Goal: Task Accomplishment & Management: Use online tool/utility

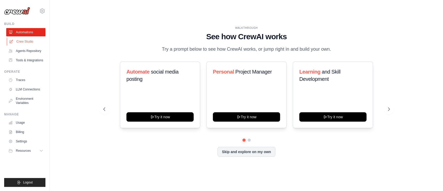
click at [25, 41] on link "Crew Studio" at bounding box center [26, 41] width 39 height 8
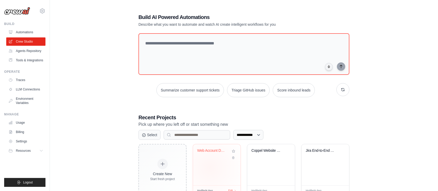
click at [210, 167] on div "Web Account Data Extractor" at bounding box center [217, 164] width 48 height 41
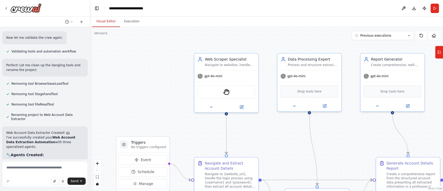
scroll to position [4385, 0]
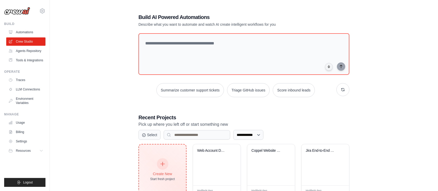
click at [169, 161] on div "Create New Start fresh project" at bounding box center [162, 170] width 25 height 22
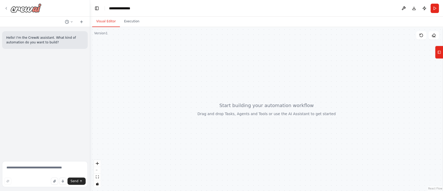
click at [11, 7] on img at bounding box center [25, 7] width 31 height 9
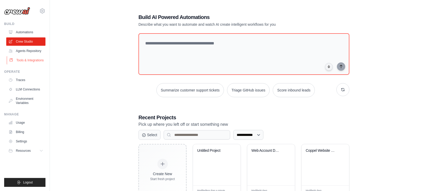
click at [21, 62] on link "Tools & Integrations" at bounding box center [26, 60] width 39 height 8
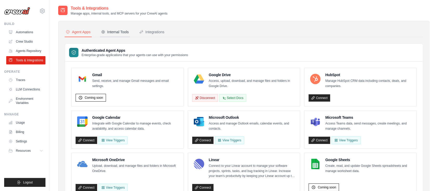
click at [116, 31] on div "Internal Tools" at bounding box center [115, 31] width 28 height 5
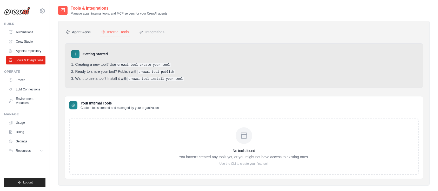
click at [79, 28] on button "Agent Apps" at bounding box center [78, 32] width 27 height 10
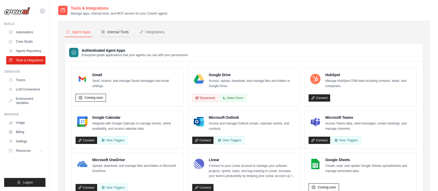
click at [116, 32] on div "Internal Tools" at bounding box center [115, 31] width 28 height 5
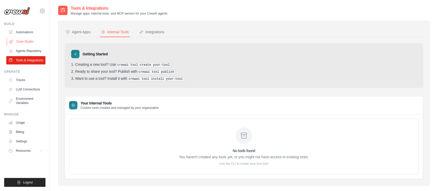
click at [24, 39] on link "Crew Studio" at bounding box center [26, 41] width 39 height 8
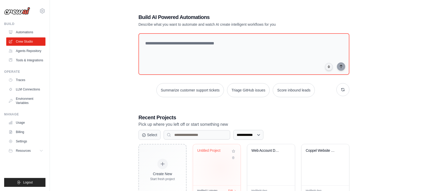
click at [221, 168] on div "Untitled Project" at bounding box center [217, 164] width 48 height 41
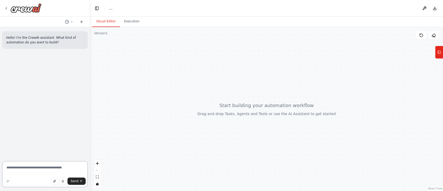
click at [39, 167] on textarea at bounding box center [45, 174] width 86 height 26
paste textarea "**********"
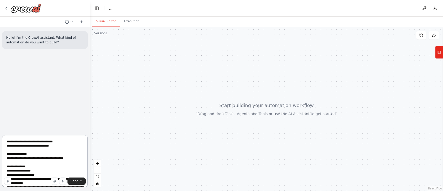
click at [6, 141] on textarea at bounding box center [45, 161] width 86 height 52
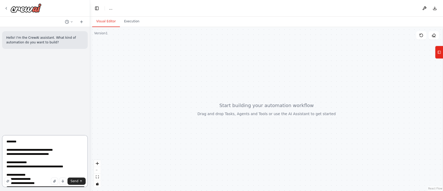
type textarea "**********"
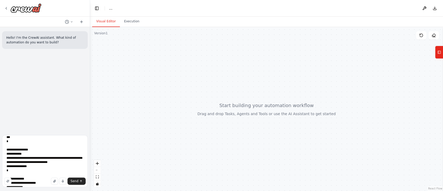
scroll to position [253, 0]
click at [76, 182] on span "Send" at bounding box center [75, 181] width 8 height 4
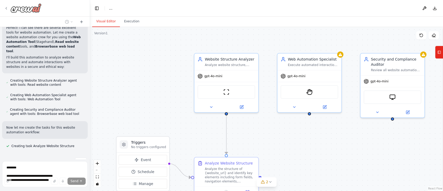
scroll to position [380, 0]
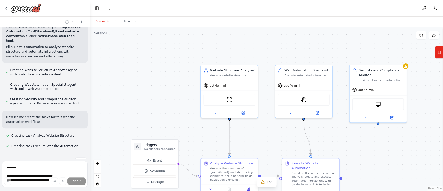
click at [369, 177] on div ".deletable-edge-delete-btn { width: 20px; height: 20px; border: 0px solid #ffff…" at bounding box center [266, 109] width 353 height 164
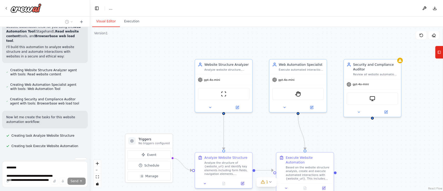
drag, startPoint x: 369, startPoint y: 177, endPoint x: 332, endPoint y: 137, distance: 54.6
click at [341, 148] on div ".deletable-edge-delete-btn { width: 20px; height: 20px; border: 0px solid #ffff…" at bounding box center [266, 109] width 353 height 164
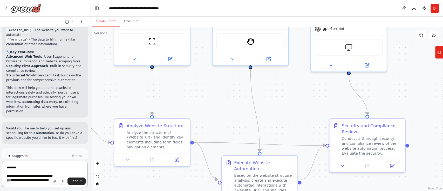
scroll to position [722, 0]
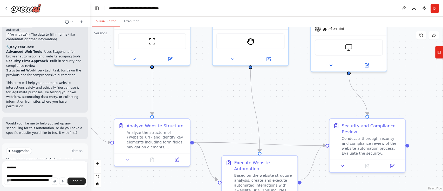
click at [48, 171] on span "Run Automation" at bounding box center [47, 173] width 25 height 4
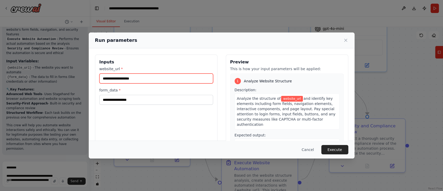
click at [129, 78] on input "website_url *" at bounding box center [156, 78] width 114 height 10
paste input "**********"
type input "**********"
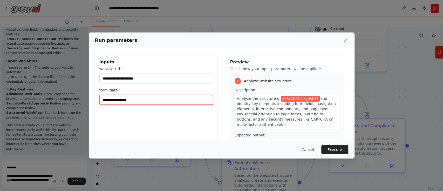
click at [152, 101] on input "form_data *" at bounding box center [156, 100] width 114 height 10
click at [310, 151] on button "Cancel" at bounding box center [308, 149] width 21 height 9
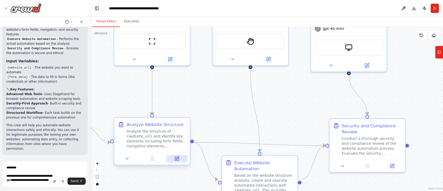
click at [177, 161] on icon at bounding box center [176, 158] width 5 height 5
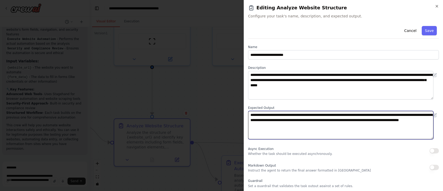
click at [324, 115] on textarea "**********" at bounding box center [341, 125] width 186 height 29
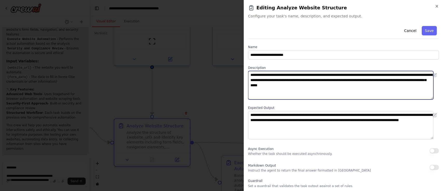
drag, startPoint x: 356, startPoint y: 86, endPoint x: 280, endPoint y: 86, distance: 76.1
click at [280, 86] on textarea "**********" at bounding box center [341, 85] width 186 height 29
drag, startPoint x: 416, startPoint y: 81, endPoint x: 417, endPoint y: 84, distance: 2.9
click at [417, 84] on textarea "**********" at bounding box center [341, 85] width 186 height 29
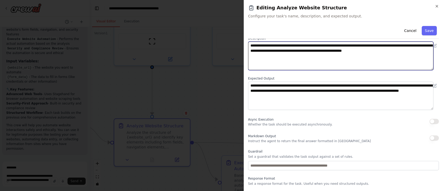
scroll to position [30, 0]
type textarea "**********"
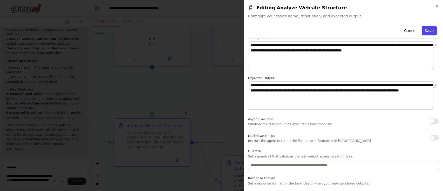
click at [424, 35] on button "Save" at bounding box center [429, 30] width 15 height 9
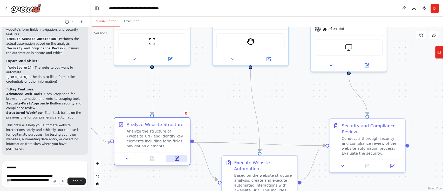
click at [173, 157] on button at bounding box center [176, 158] width 21 height 7
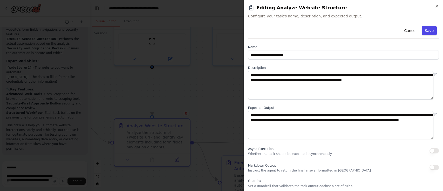
click at [427, 33] on button "Save" at bounding box center [429, 30] width 15 height 9
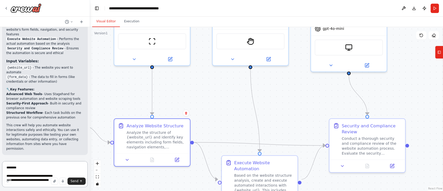
click at [52, 171] on textarea at bounding box center [45, 174] width 86 height 26
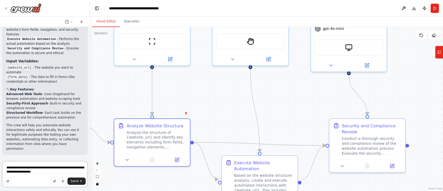
type textarea "**********"
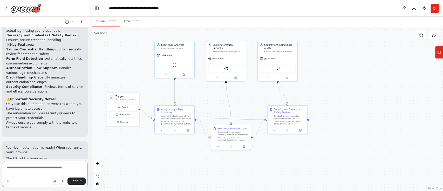
scroll to position [1189, 0]
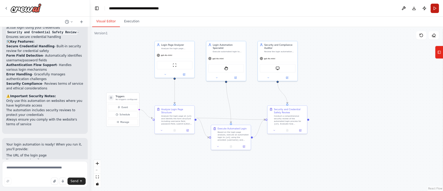
click at [435, 9] on button "Run" at bounding box center [435, 8] width 8 height 9
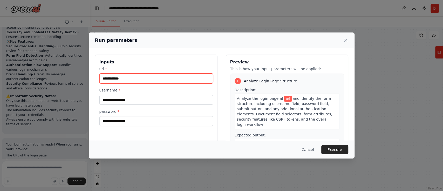
click at [142, 78] on input "url *" at bounding box center [156, 78] width 114 height 10
paste input "**********"
type input "**********"
paste input "**********"
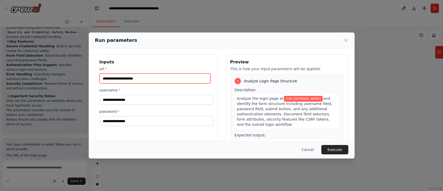
type input "**********"
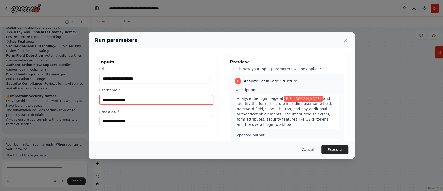
click at [170, 100] on input "username *" at bounding box center [156, 100] width 114 height 10
type input "**********"
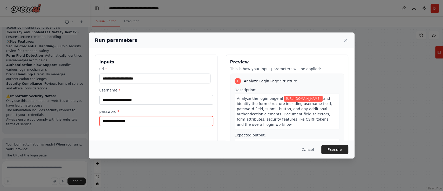
click at [146, 124] on input "password *" at bounding box center [156, 121] width 114 height 10
type input "**********"
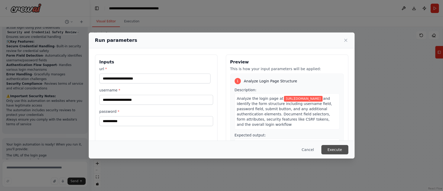
click at [335, 148] on button "Execute" at bounding box center [334, 149] width 27 height 9
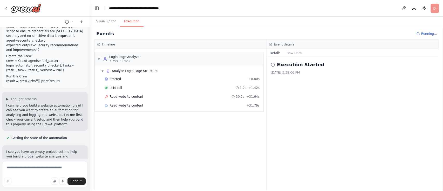
scroll to position [193, 0]
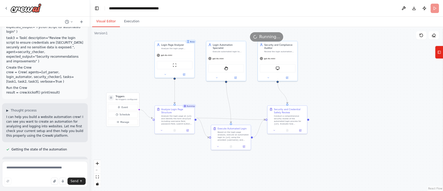
click at [97, 22] on button "Visual Editor" at bounding box center [106, 21] width 28 height 11
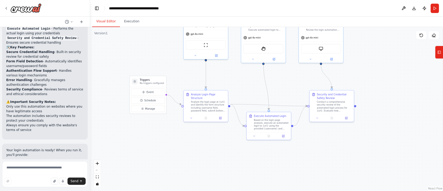
scroll to position [1231, 0]
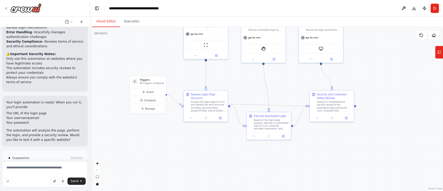
click at [43, 178] on span "Help fix error" at bounding box center [47, 180] width 21 height 4
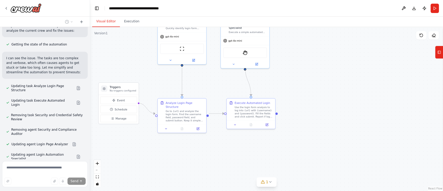
scroll to position [1388, 0]
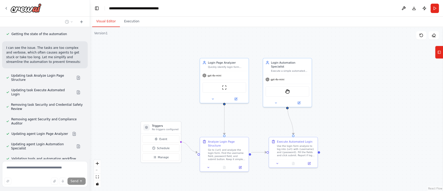
drag, startPoint x: 294, startPoint y: 88, endPoint x: 337, endPoint y: 128, distance: 58.4
click at [337, 128] on div ".deletable-edge-delete-btn { width: 20px; height: 20px; border: 0px solid #ffff…" at bounding box center [266, 109] width 353 height 164
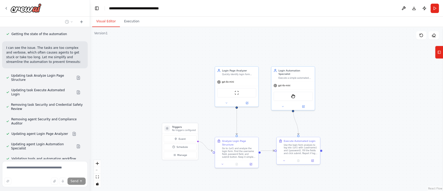
drag, startPoint x: 337, startPoint y: 128, endPoint x: 334, endPoint y: 118, distance: 10.3
click at [334, 118] on div ".deletable-edge-delete-btn { width: 20px; height: 20px; border: 0px solid #ffff…" at bounding box center [266, 109] width 353 height 164
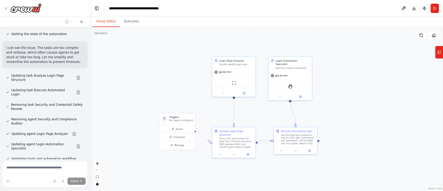
click at [334, 118] on div ".deletable-edge-delete-btn { width: 20px; height: 20px; border: 0px solid #ffff…" at bounding box center [266, 109] width 353 height 164
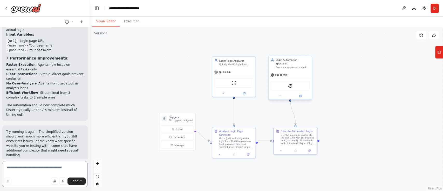
scroll to position [1641, 0]
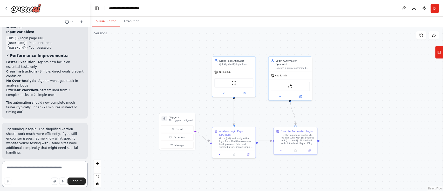
click at [45, 171] on textarea at bounding box center [45, 174] width 86 height 26
type textarea "**********"
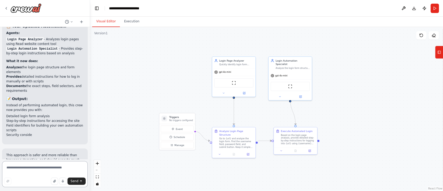
scroll to position [1993, 0]
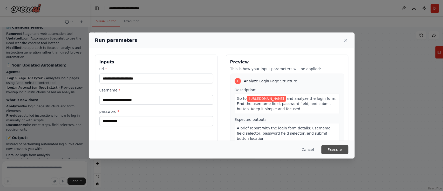
click at [328, 147] on button "Execute" at bounding box center [334, 149] width 27 height 9
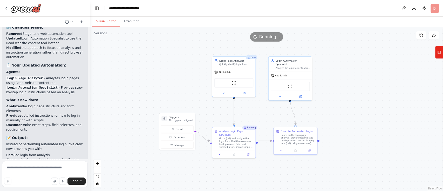
click at [96, 23] on button "Visual Editor" at bounding box center [106, 21] width 28 height 11
click at [439, 55] on icon at bounding box center [440, 52] width 4 height 8
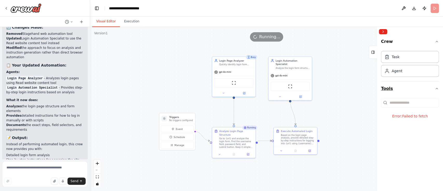
click at [437, 88] on icon "button" at bounding box center [437, 88] width 4 height 4
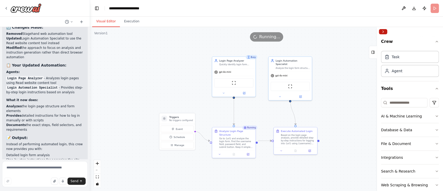
click at [383, 29] on button "Collapse right sidebar" at bounding box center [383, 31] width 8 height 5
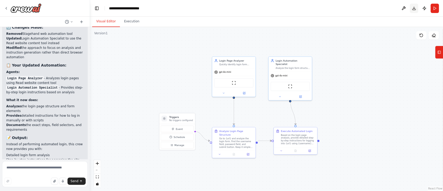
scroll to position [1993, 0]
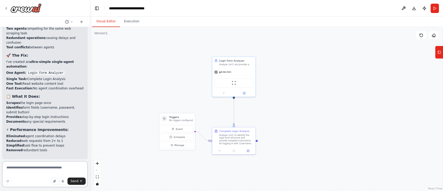
scroll to position [2371, 0]
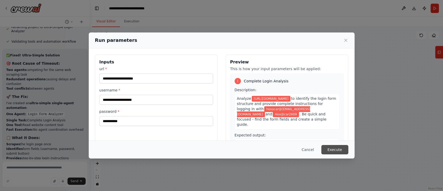
click at [337, 149] on button "Execute" at bounding box center [334, 149] width 27 height 9
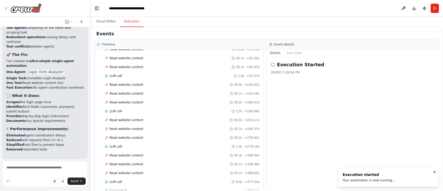
scroll to position [58, 0]
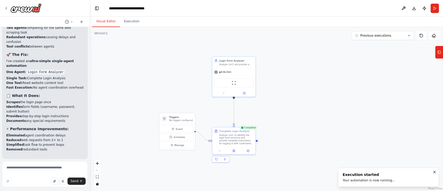
click at [108, 22] on button "Visual Editor" at bounding box center [106, 21] width 28 height 11
click at [235, 148] on button at bounding box center [233, 150] width 15 height 4
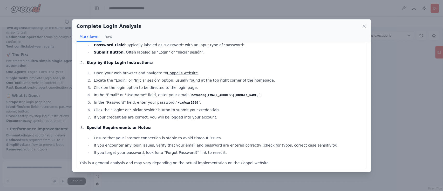
scroll to position [30, 0]
click at [363, 25] on icon at bounding box center [364, 26] width 3 height 3
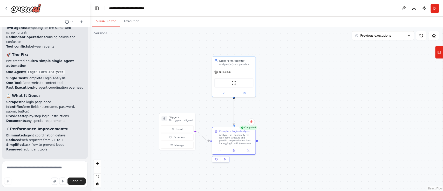
click at [310, 89] on div ".deletable-edge-delete-btn { width: 20px; height: 20px; border: 0px solid #ffff…" at bounding box center [266, 109] width 353 height 164
click at [235, 150] on icon at bounding box center [234, 150] width 2 height 2
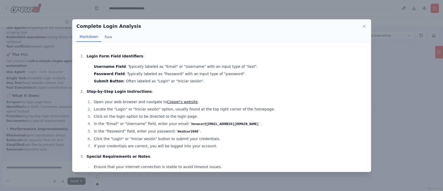
click at [181, 103] on link "Coppel's website" at bounding box center [182, 102] width 31 height 4
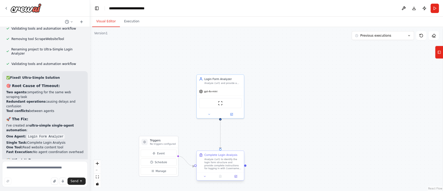
scroll to position [2308, 0]
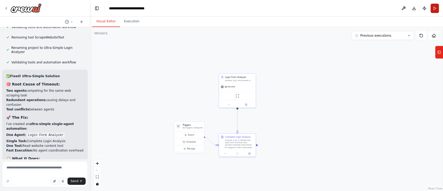
click at [436, 9] on button "Run" at bounding box center [435, 8] width 8 height 9
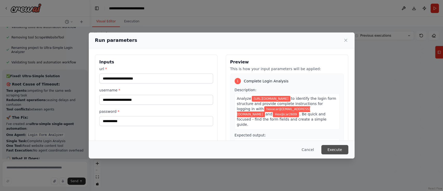
click at [341, 153] on button "Execute" at bounding box center [334, 149] width 27 height 9
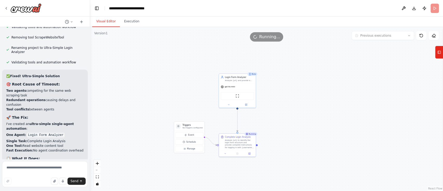
click at [103, 21] on button "Visual Editor" at bounding box center [106, 21] width 28 height 11
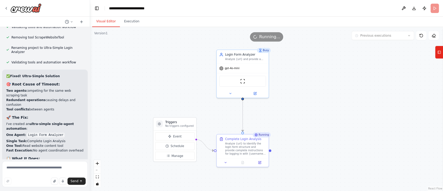
click at [335, 110] on div ".deletable-edge-delete-btn { width: 20px; height: 20px; border: 0px solid #ffff…" at bounding box center [266, 109] width 353 height 164
click at [152, 24] on div "Visual Editor Execution" at bounding box center [266, 22] width 353 height 10
click at [341, 90] on div ".deletable-edge-delete-btn { width: 20px; height: 20px; border: 0px solid #ffff…" at bounding box center [266, 109] width 353 height 164
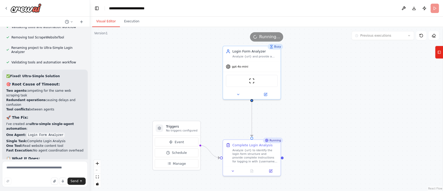
click at [144, 43] on div ".deletable-edge-delete-btn { width: 20px; height: 20px; border: 0px solid #ffff…" at bounding box center [266, 109] width 353 height 164
click at [199, 44] on div ".deletable-edge-delete-btn { width: 20px; height: 20px; border: 0px solid #ffff…" at bounding box center [266, 109] width 353 height 164
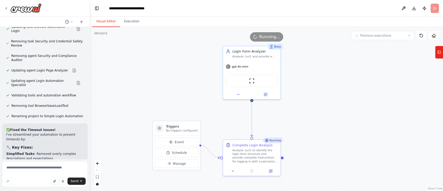
scroll to position [1451, 0]
click at [297, 167] on div ".deletable-edge-delete-btn { width: 20px; height: 20px; border: 0px solid #ffff…" at bounding box center [266, 109] width 353 height 164
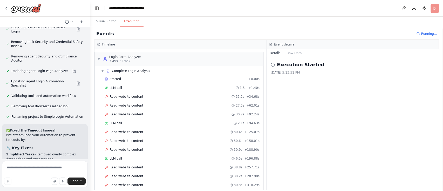
click at [134, 24] on button "Execution" at bounding box center [132, 21] width 24 height 11
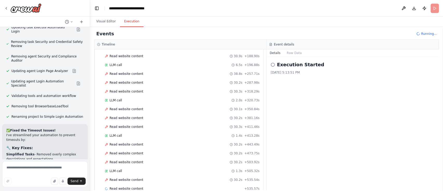
scroll to position [102, 0]
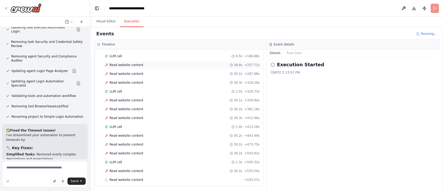
click at [141, 63] on div "Read website content 38.8s + 257.71s" at bounding box center [182, 65] width 155 height 4
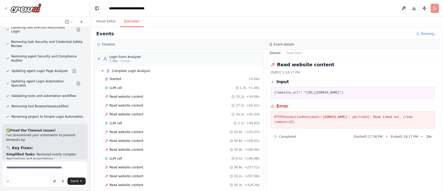
scroll to position [111, 0]
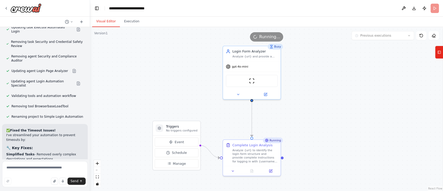
click at [97, 23] on button "Visual Editor" at bounding box center [106, 21] width 28 height 11
click at [435, 9] on button "Run" at bounding box center [435, 8] width 8 height 9
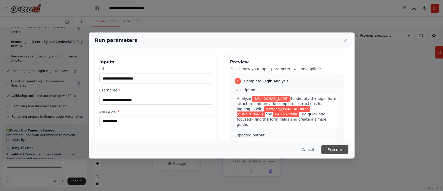
click at [337, 148] on button "Execute" at bounding box center [334, 149] width 27 height 9
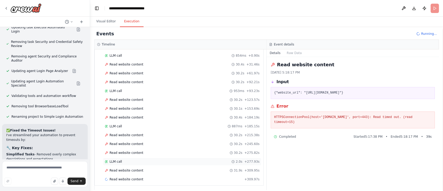
scroll to position [0, 0]
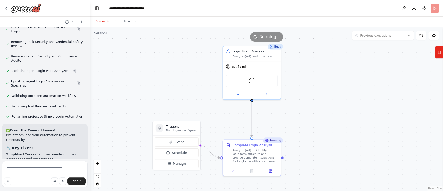
click at [103, 17] on button "Visual Editor" at bounding box center [106, 21] width 28 height 11
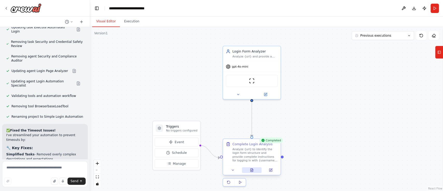
click at [251, 171] on icon at bounding box center [252, 170] width 4 height 4
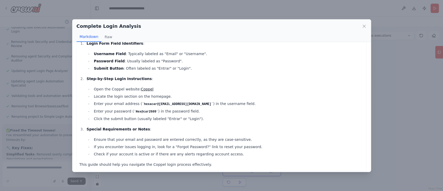
scroll to position [15, 0]
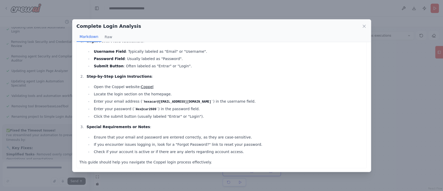
click at [253, 147] on ul "Ensure that your email and password are entered correctly, as they are case-sen…" at bounding box center [224, 144] width 277 height 21
click at [364, 27] on icon at bounding box center [364, 26] width 5 height 5
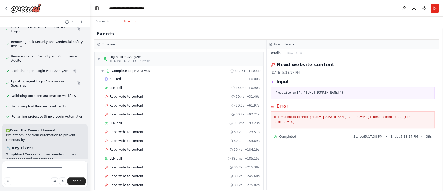
click at [127, 23] on button "Execution" at bounding box center [132, 21] width 24 height 11
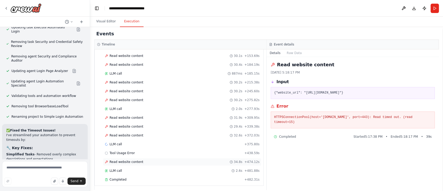
click at [127, 160] on span "Read website content" at bounding box center [127, 162] width 34 height 4
click at [123, 177] on span "Completed" at bounding box center [118, 179] width 17 height 4
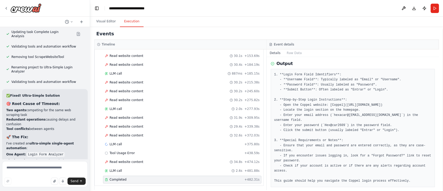
scroll to position [2289, 0]
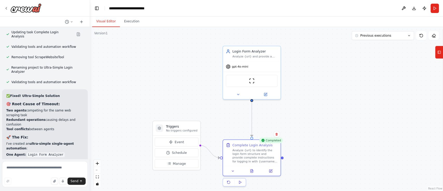
click at [102, 23] on button "Visual Editor" at bounding box center [106, 21] width 28 height 11
click at [252, 172] on button at bounding box center [252, 170] width 20 height 6
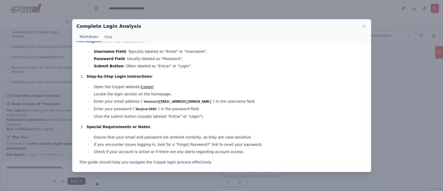
scroll to position [0, 0]
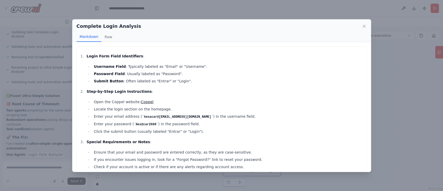
click at [155, 64] on li "Username Field : Typically labeled as "Email" or "Username"." at bounding box center [228, 66] width 272 height 6
click at [107, 35] on button "Raw" at bounding box center [109, 37] width 14 height 10
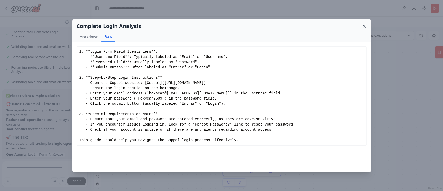
click at [364, 25] on icon at bounding box center [364, 26] width 5 height 5
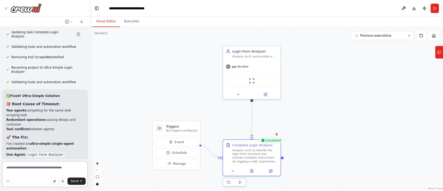
click at [53, 170] on textarea at bounding box center [45, 174] width 86 height 26
click at [252, 171] on icon at bounding box center [252, 169] width 3 height 3
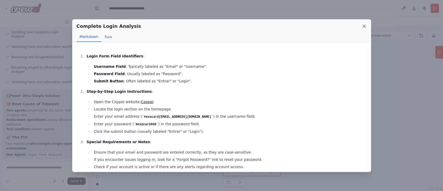
click at [364, 27] on icon at bounding box center [364, 26] width 5 height 5
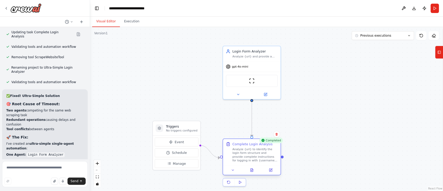
click at [253, 175] on div "Completed Complete Login Analysis Analyze {url} to identify the login form stru…" at bounding box center [252, 162] width 58 height 47
click at [253, 170] on icon at bounding box center [252, 169] width 3 height 3
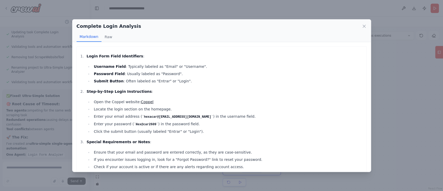
scroll to position [15, 0]
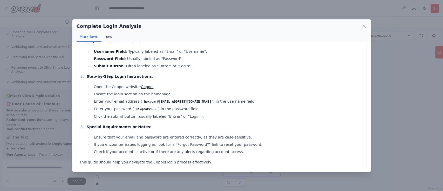
click at [108, 37] on button "Raw" at bounding box center [109, 37] width 14 height 10
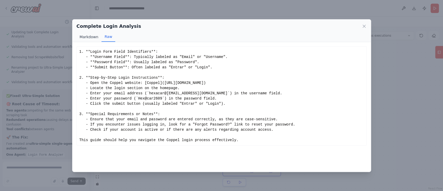
click at [90, 38] on button "Markdown" at bounding box center [89, 37] width 25 height 10
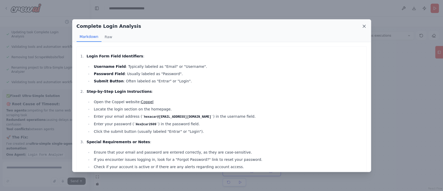
click at [363, 26] on icon at bounding box center [364, 26] width 5 height 5
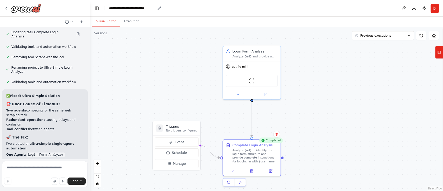
click at [158, 7] on icon "breadcrumb" at bounding box center [159, 8] width 4 height 4
click at [160, 7] on icon "breadcrumb" at bounding box center [159, 7] width 3 height 3
click at [119, 8] on div "**********" at bounding box center [132, 8] width 46 height 5
click at [253, 171] on icon at bounding box center [252, 170] width 4 height 4
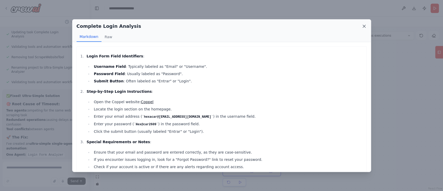
click at [362, 28] on icon at bounding box center [364, 26] width 5 height 5
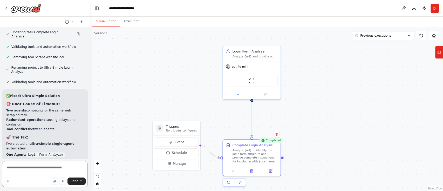
click at [26, 175] on textarea at bounding box center [45, 174] width 86 height 26
type textarea "**********"
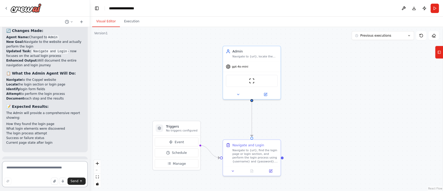
scroll to position [2643, 0]
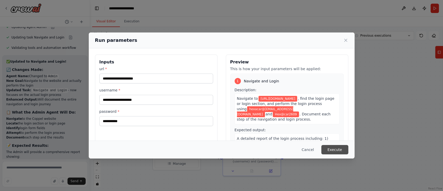
click at [335, 152] on button "Execute" at bounding box center [334, 149] width 27 height 9
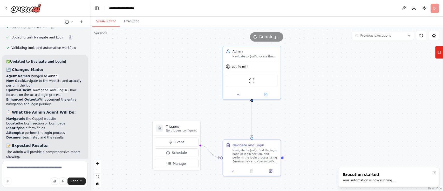
click at [109, 20] on button "Visual Editor" at bounding box center [106, 21] width 28 height 11
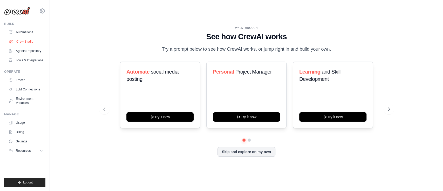
click at [21, 42] on link "Crew Studio" at bounding box center [26, 41] width 39 height 8
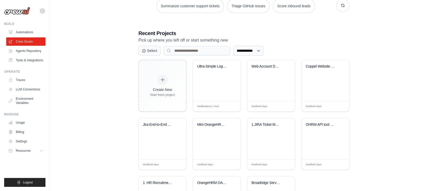
scroll to position [85, 0]
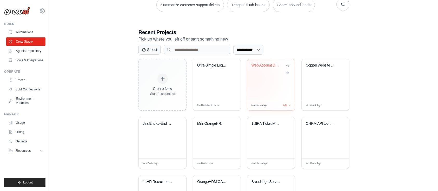
click at [253, 79] on div "Web Account Data Extractor" at bounding box center [271, 79] width 48 height 41
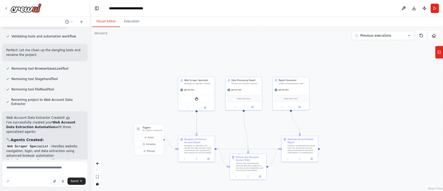
scroll to position [4385, 0]
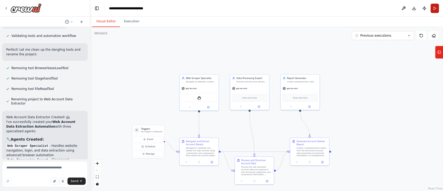
click at [435, 9] on button "Run" at bounding box center [435, 8] width 8 height 9
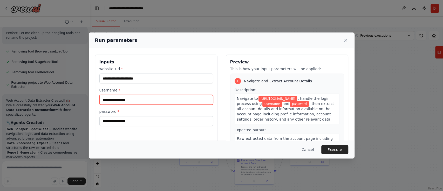
click at [169, 101] on input "username *" at bounding box center [156, 100] width 114 height 10
type input "**********"
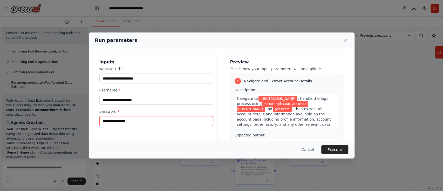
click at [135, 117] on input "password *" at bounding box center [156, 121] width 114 height 10
type input "**********"
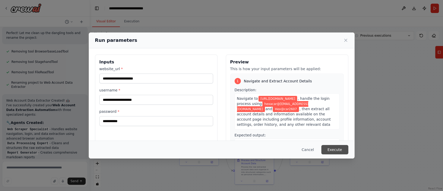
click at [330, 149] on button "Execute" at bounding box center [334, 149] width 27 height 9
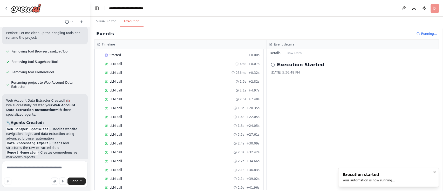
scroll to position [0, 0]
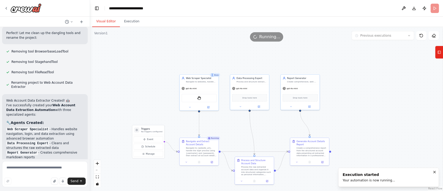
click at [105, 21] on button "Visual Editor" at bounding box center [106, 21] width 28 height 11
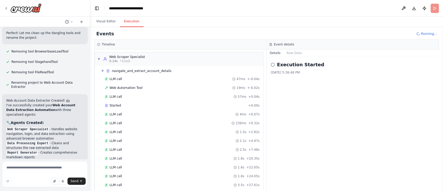
click at [130, 23] on button "Execution" at bounding box center [132, 21] width 24 height 11
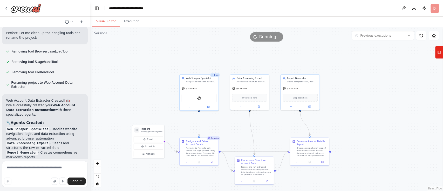
click at [106, 22] on button "Visual Editor" at bounding box center [106, 21] width 28 height 11
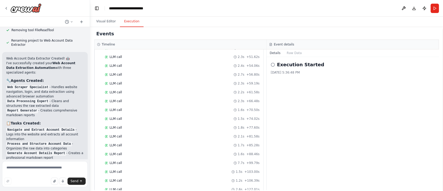
click at [125, 25] on button "Execution" at bounding box center [132, 21] width 24 height 11
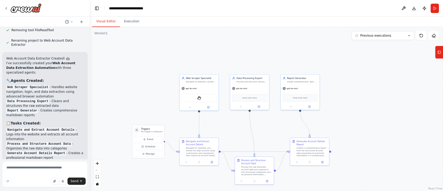
click at [104, 23] on button "Visual Editor" at bounding box center [106, 21] width 28 height 11
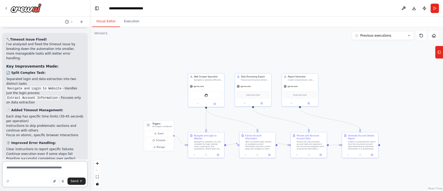
scroll to position [4948, 0]
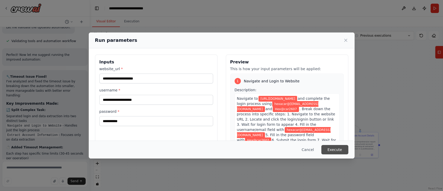
click at [335, 151] on button "Execute" at bounding box center [334, 149] width 27 height 9
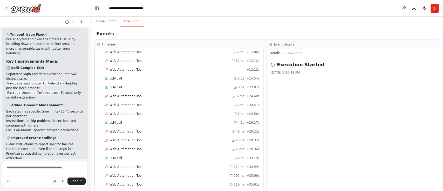
scroll to position [0, 0]
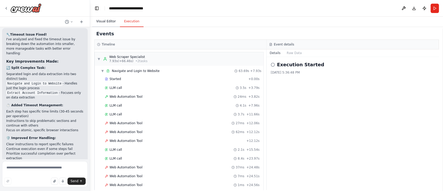
click at [112, 21] on button "Visual Editor" at bounding box center [106, 21] width 28 height 11
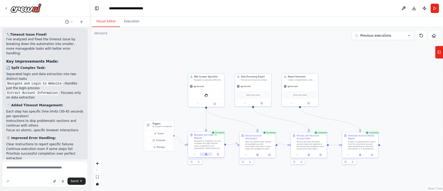
click at [206, 154] on icon at bounding box center [206, 154] width 2 height 2
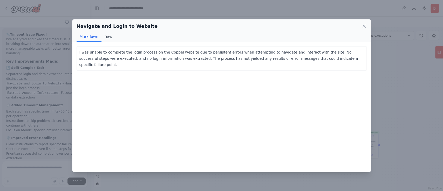
click at [108, 37] on button "Raw" at bounding box center [109, 37] width 14 height 10
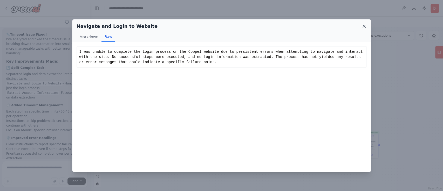
click at [364, 27] on icon at bounding box center [364, 26] width 5 height 5
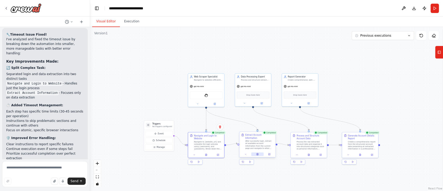
click at [257, 153] on icon at bounding box center [257, 154] width 2 height 2
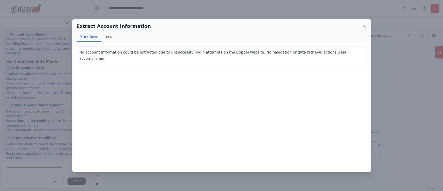
click at [366, 22] on div "Extract Account Information Markdown Raw" at bounding box center [221, 30] width 299 height 23
click at [366, 24] on icon at bounding box center [364, 26] width 5 height 5
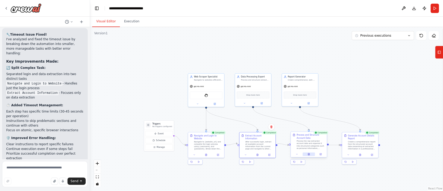
click at [308, 153] on icon at bounding box center [309, 154] width 2 height 2
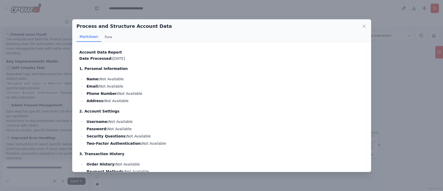
click at [368, 27] on div "Process and Structure Account Data Markdown Raw" at bounding box center [221, 30] width 299 height 23
click at [366, 27] on icon at bounding box center [364, 26] width 5 height 5
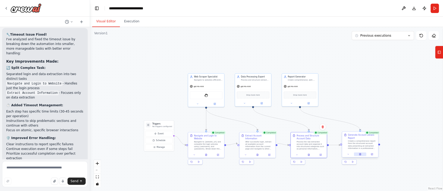
click at [362, 153] on button at bounding box center [360, 154] width 12 height 4
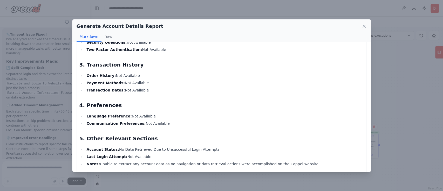
scroll to position [180, 0]
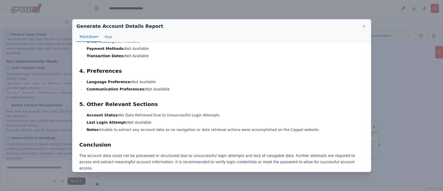
click at [365, 23] on div "Generate Account Details Report" at bounding box center [222, 26] width 290 height 7
click at [365, 24] on icon at bounding box center [364, 26] width 5 height 5
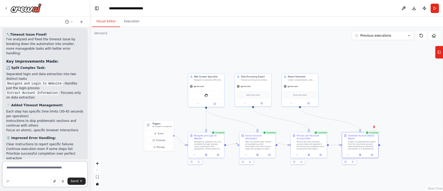
click at [44, 170] on textarea at bounding box center [45, 174] width 86 height 26
type textarea "**********"
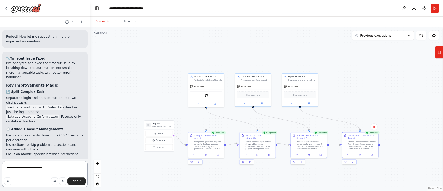
scroll to position [4923, 0]
click at [53, 168] on textarea at bounding box center [45, 174] width 86 height 26
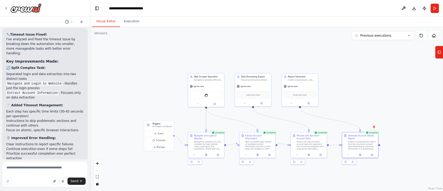
drag, startPoint x: 47, startPoint y: 153, endPoint x: 44, endPoint y: 138, distance: 15.9
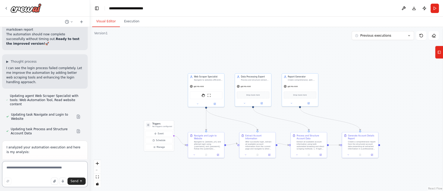
scroll to position [5161, 0]
click at [442, 51] on button "Tools" at bounding box center [439, 52] width 8 height 13
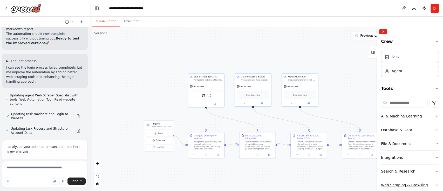
click at [397, 180] on button "Web Scraping & Browsing" at bounding box center [410, 185] width 58 height 14
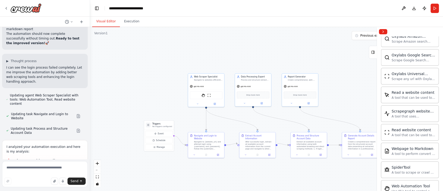
scroll to position [306, 0]
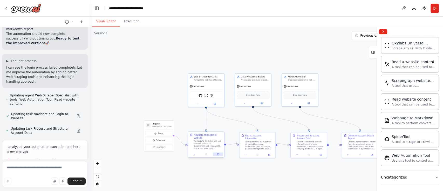
click at [218, 153] on icon at bounding box center [218, 153] width 1 height 1
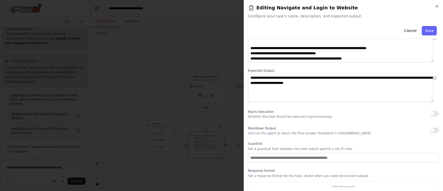
scroll to position [0, 0]
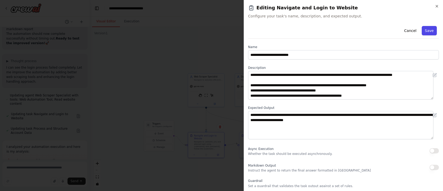
click at [426, 32] on button "Save" at bounding box center [429, 30] width 15 height 9
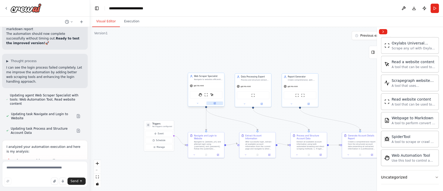
click at [215, 103] on icon at bounding box center [214, 102] width 1 height 1
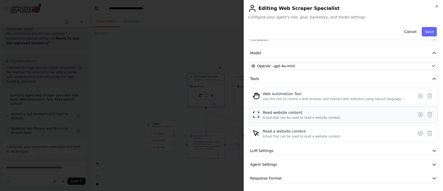
scroll to position [28, 0]
click at [418, 98] on icon at bounding box center [421, 96] width 6 height 6
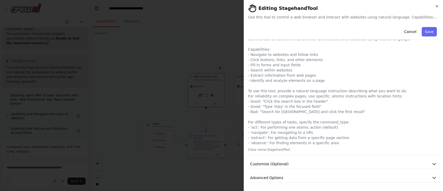
scroll to position [14, 0]
click at [338, 169] on div "Cancel Save Web Automation Tool Use this tool to control a web browser and inte…" at bounding box center [343, 96] width 191 height 171
click at [334, 166] on button "Customize (Optional)" at bounding box center [343, 164] width 191 height 10
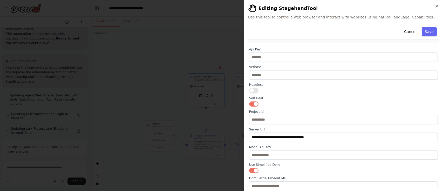
scroll to position [141, 0]
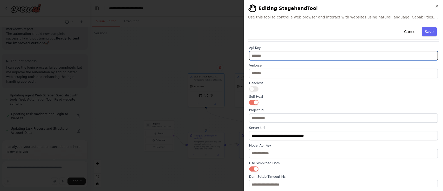
click at [292, 57] on input "text" at bounding box center [343, 55] width 189 height 9
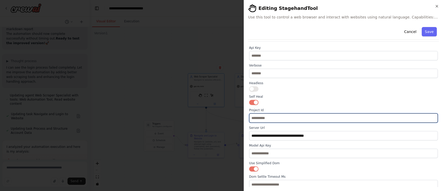
click at [288, 118] on input "text" at bounding box center [343, 117] width 189 height 9
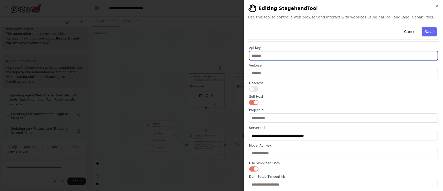
click at [263, 57] on input "text" at bounding box center [343, 55] width 189 height 9
paste input "**********"
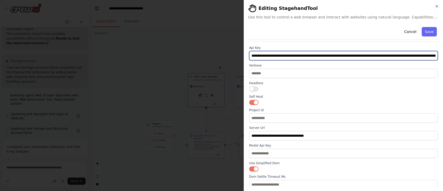
scroll to position [0, 142]
type input "**********"
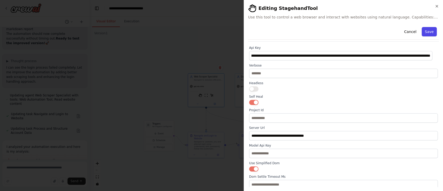
scroll to position [0, 0]
click at [422, 33] on button "Save" at bounding box center [429, 31] width 15 height 9
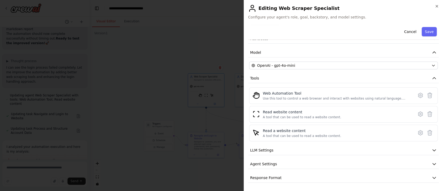
scroll to position [28, 0]
click at [427, 33] on button "Save" at bounding box center [429, 31] width 15 height 9
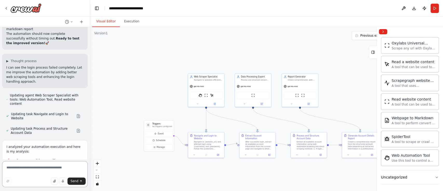
click at [50, 167] on textarea at bounding box center [45, 174] width 86 height 26
paste textarea "**********"
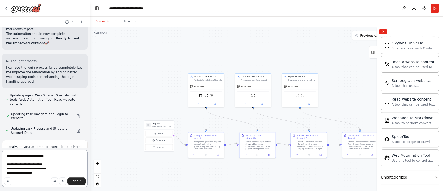
type textarea "**********"
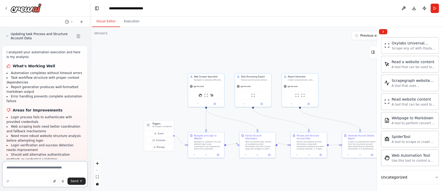
scroll to position [5271, 0]
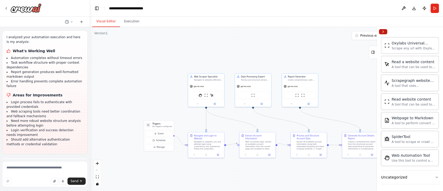
click at [384, 31] on button "Collapse right sidebar" at bounding box center [383, 31] width 8 height 5
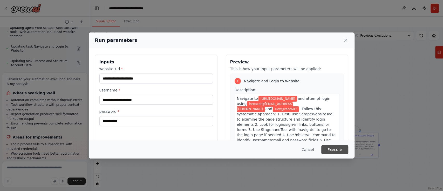
click at [338, 152] on button "Execute" at bounding box center [334, 149] width 27 height 9
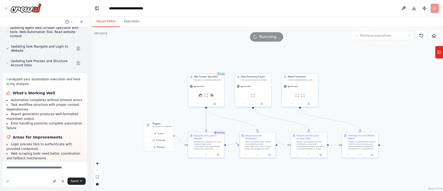
click at [103, 20] on button "Visual Editor" at bounding box center [106, 21] width 28 height 11
drag, startPoint x: 46, startPoint y: 118, endPoint x: 5, endPoint y: 110, distance: 42.3
copy ul "URL: https://www.coppel.com/ Username: hexacar2017@gmail.com Password: Hex@car2…"
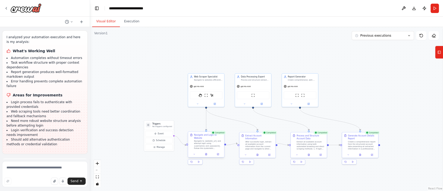
click at [206, 157] on div at bounding box center [206, 154] width 36 height 6
click at [206, 152] on button at bounding box center [206, 154] width 12 height 4
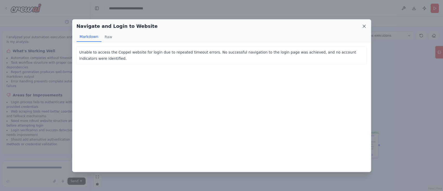
click at [366, 24] on icon at bounding box center [364, 26] width 5 height 5
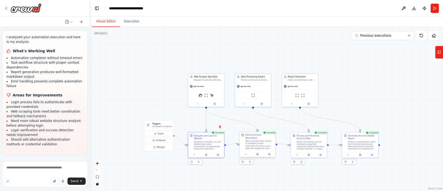
click at [257, 153] on div at bounding box center [257, 154] width 36 height 6
click at [257, 153] on icon at bounding box center [257, 154] width 2 height 2
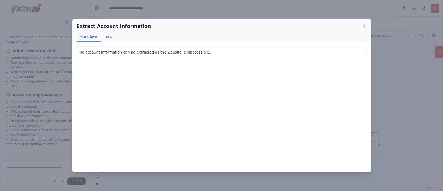
click at [366, 23] on div "Extract Account Information" at bounding box center [222, 26] width 290 height 7
click at [365, 28] on icon at bounding box center [364, 26] width 5 height 5
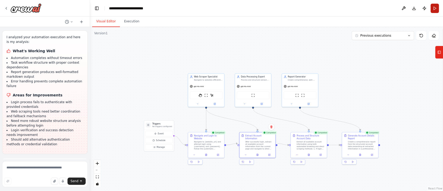
click at [436, 8] on button "Run" at bounding box center [435, 8] width 8 height 9
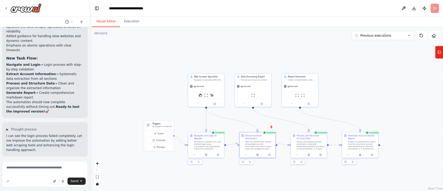
scroll to position [5092, 0]
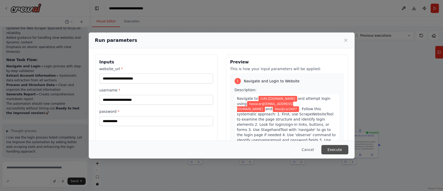
click at [339, 149] on button "Execute" at bounding box center [334, 149] width 27 height 9
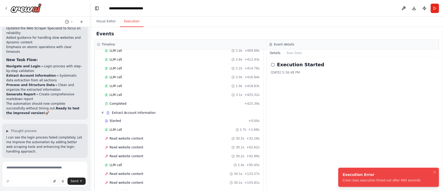
scroll to position [339, 0]
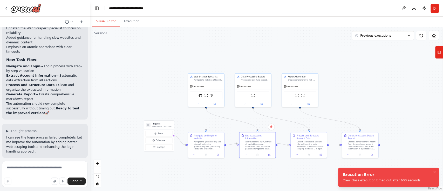
click at [109, 23] on button "Visual Editor" at bounding box center [106, 21] width 28 height 11
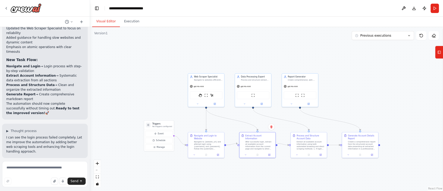
scroll to position [5271, 0]
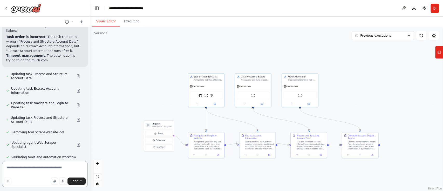
scroll to position [5593, 0]
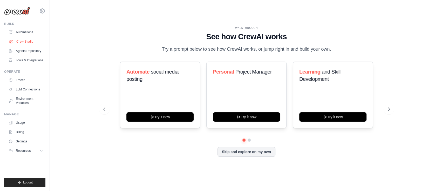
click at [23, 43] on link "Crew Studio" at bounding box center [26, 41] width 39 height 8
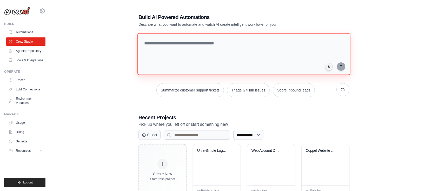
click at [184, 66] on textarea at bounding box center [243, 54] width 213 height 42
paste textarea "**********"
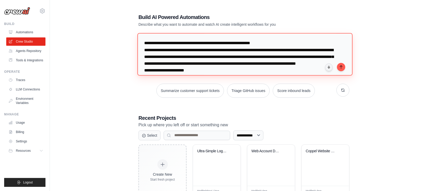
click at [143, 41] on textarea at bounding box center [244, 54] width 215 height 42
click at [295, 44] on textarea at bounding box center [244, 54] width 215 height 42
click at [144, 43] on textarea at bounding box center [244, 54] width 215 height 42
click at [183, 43] on textarea at bounding box center [244, 54] width 215 height 42
click at [224, 43] on textarea at bounding box center [244, 54] width 215 height 42
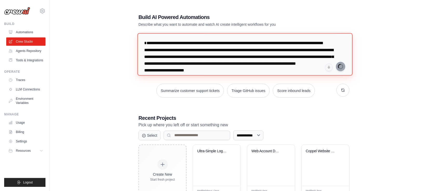
type textarea "**********"
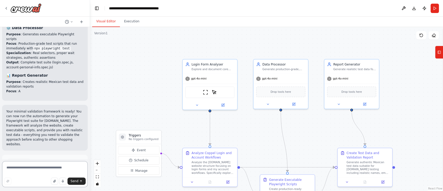
scroll to position [629, 0]
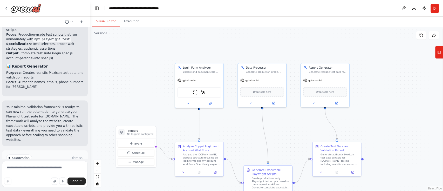
click at [139, 93] on div ".deletable-edge-delete-btn { width: 20px; height: 20px; border: 0px solid #ffff…" at bounding box center [266, 109] width 353 height 164
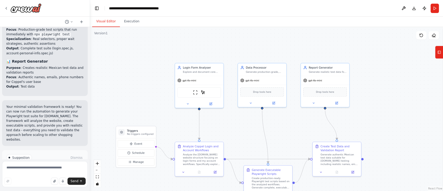
click at [139, 83] on div ".deletable-edge-delete-btn { width: 20px; height: 20px; border: 0px solid #ffff…" at bounding box center [266, 109] width 353 height 164
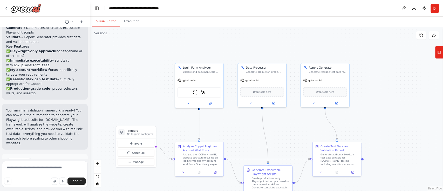
scroll to position [734, 0]
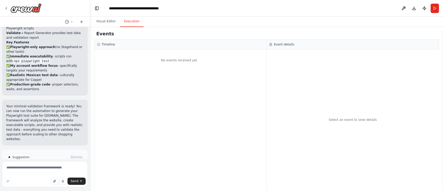
click at [131, 22] on button "Execution" at bounding box center [132, 21] width 24 height 11
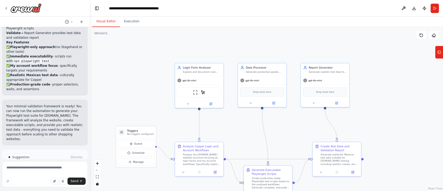
click at [103, 24] on button "Visual Editor" at bounding box center [106, 21] width 28 height 11
click at [436, 10] on button "Run" at bounding box center [435, 8] width 8 height 9
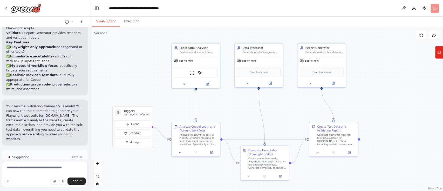
drag, startPoint x: 389, startPoint y: 83, endPoint x: 385, endPoint y: 63, distance: 20.1
click at [385, 63] on div ".deletable-edge-delete-btn { width: 20px; height: 20px; border: 0px solid #ffff…" at bounding box center [266, 109] width 353 height 164
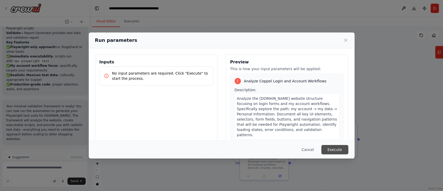
click at [331, 151] on button "Execute" at bounding box center [334, 149] width 27 height 9
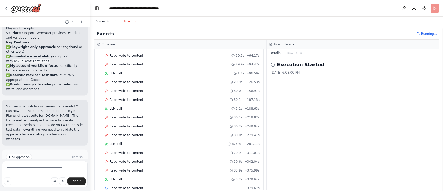
scroll to position [58, 0]
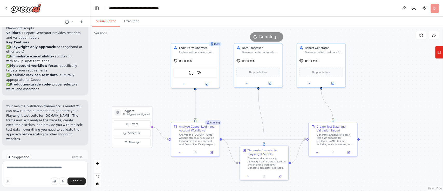
click at [105, 23] on button "Visual Editor" at bounding box center [106, 21] width 28 height 11
click at [180, 8] on icon "breadcrumb" at bounding box center [180, 8] width 4 height 4
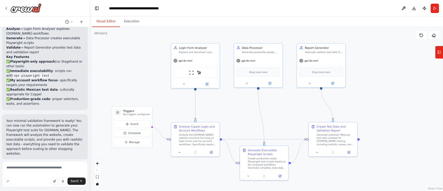
scroll to position [734, 0]
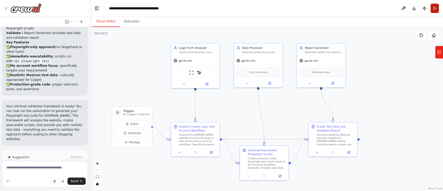
click at [433, 10] on button "Run" at bounding box center [435, 8] width 8 height 9
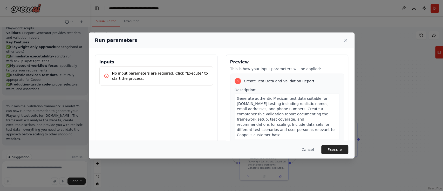
scroll to position [43, 0]
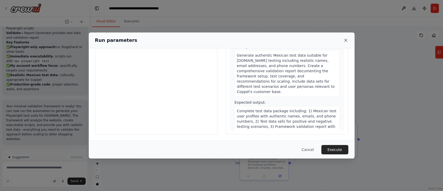
click at [343, 40] on icon at bounding box center [345, 40] width 5 height 5
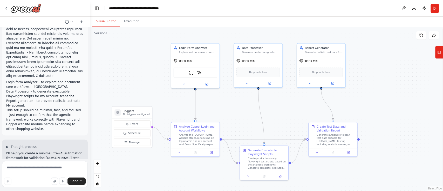
scroll to position [0, 0]
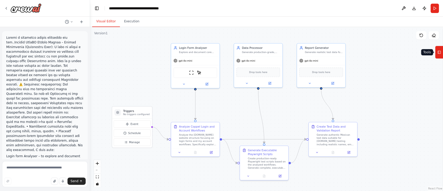
click at [439, 55] on icon at bounding box center [440, 52] width 4 height 8
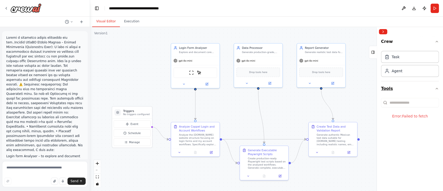
click at [436, 88] on icon "button" at bounding box center [437, 88] width 4 height 4
click at [213, 86] on div at bounding box center [195, 83] width 48 height 8
click at [207, 84] on icon at bounding box center [206, 83] width 3 height 3
click at [37, 167] on textarea at bounding box center [45, 174] width 86 height 26
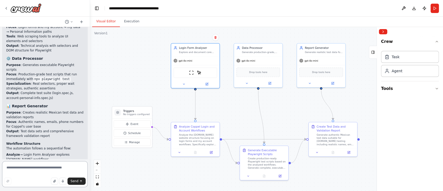
scroll to position [734, 0]
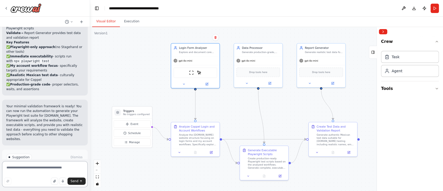
click at [41, 166] on textarea at bounding box center [45, 174] width 86 height 26
paste textarea "**********"
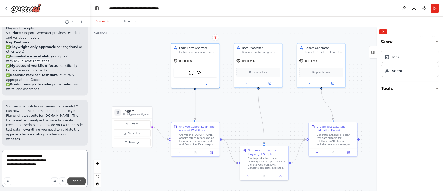
type textarea "**********"
click at [75, 184] on button "Send" at bounding box center [77, 180] width 18 height 7
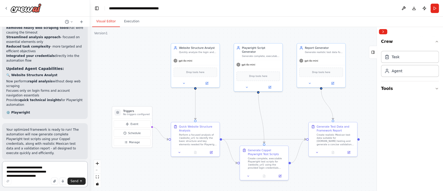
scroll to position [1126, 0]
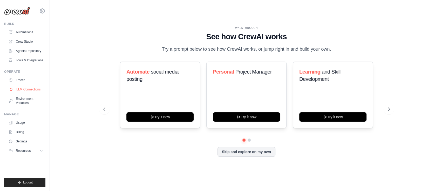
click at [25, 87] on link "LLM Connections" at bounding box center [26, 89] width 39 height 8
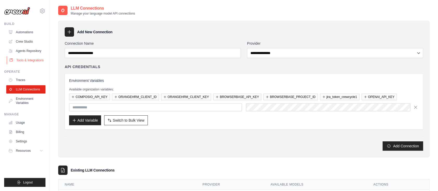
click at [26, 58] on link "Tools & Integrations" at bounding box center [26, 60] width 39 height 8
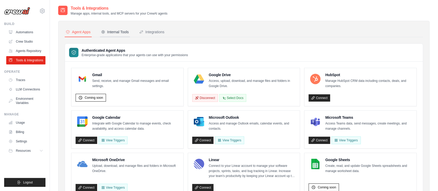
click at [117, 35] on button "Internal Tools" at bounding box center [115, 32] width 30 height 10
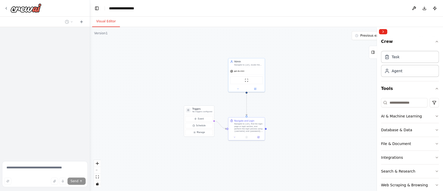
click at [370, 40] on div ".deletable-edge-delete-btn { width: 20px; height: 20px; border: 0px solid #ffff…" at bounding box center [266, 109] width 353 height 164
click at [366, 38] on button "Previous executions" at bounding box center [383, 35] width 62 height 9
click at [308, 80] on div ".deletable-edge-delete-btn { width: 20px; height: 20px; border: 0px solid #ffff…" at bounding box center [266, 109] width 353 height 164
click at [382, 28] on div at bounding box center [410, 31] width 66 height 9
click at [384, 31] on button "Collapse right sidebar" at bounding box center [383, 31] width 8 height 5
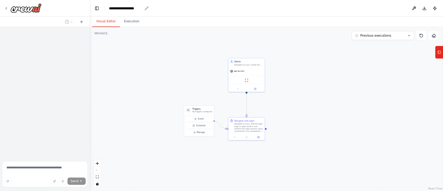
click at [135, 8] on div "**********" at bounding box center [125, 8] width 33 height 5
click at [6, 8] on icon at bounding box center [6, 8] width 4 height 4
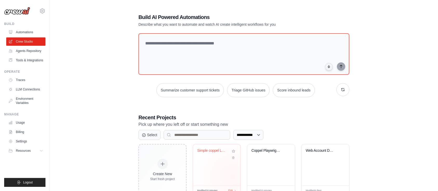
click at [233, 176] on div "Simple coppel Login" at bounding box center [217, 164] width 48 height 41
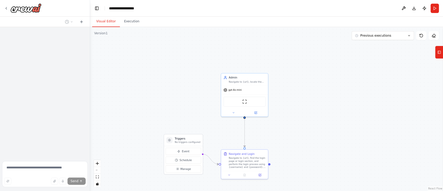
drag, startPoint x: 297, startPoint y: 146, endPoint x: 302, endPoint y: 122, distance: 24.7
click at [301, 125] on div ".deletable-edge-delete-btn { width: 20px; height: 20px; border: 0px solid #ffff…" at bounding box center [266, 109] width 353 height 164
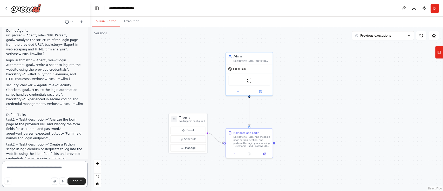
click at [9, 169] on textarea at bounding box center [45, 174] width 86 height 26
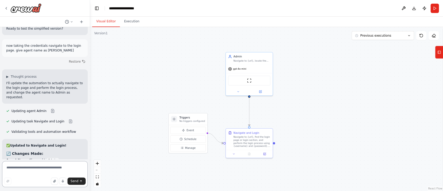
scroll to position [2517, 0]
click at [259, 92] on icon at bounding box center [260, 90] width 3 height 3
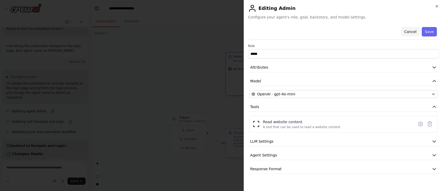
click at [412, 30] on button "Cancel" at bounding box center [410, 31] width 18 height 9
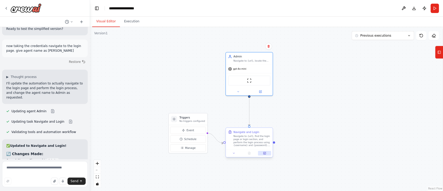
click at [264, 155] on button at bounding box center [264, 153] width 13 height 5
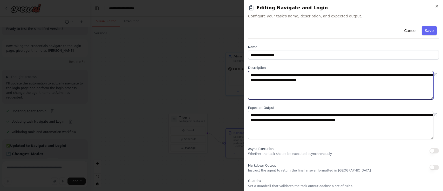
click at [369, 80] on textarea "**********" at bounding box center [341, 85] width 186 height 29
type textarea "**********"
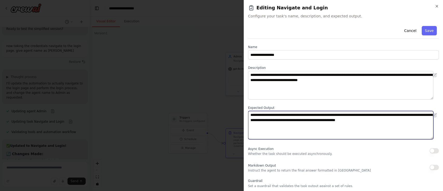
click at [400, 121] on textarea "**********" at bounding box center [341, 125] width 186 height 29
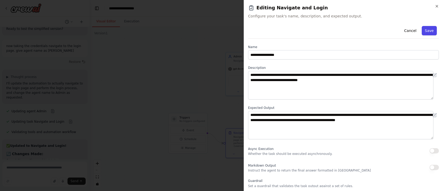
click at [428, 31] on button "Save" at bounding box center [429, 30] width 15 height 9
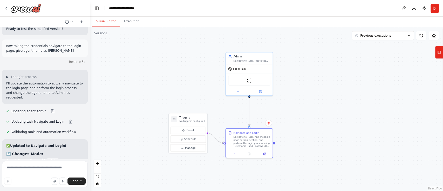
scroll to position [2601, 0]
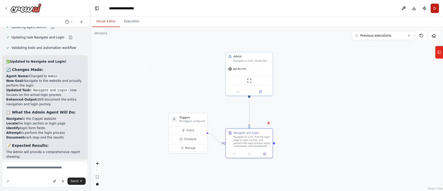
click at [436, 10] on button "Run" at bounding box center [435, 8] width 8 height 9
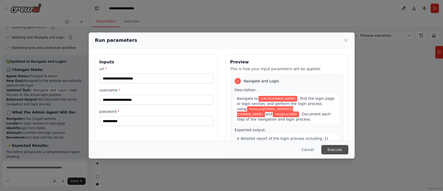
click at [337, 152] on button "Execute" at bounding box center [334, 149] width 27 height 9
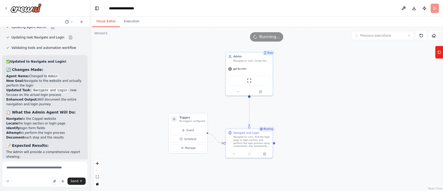
click at [101, 21] on button "Visual Editor" at bounding box center [106, 21] width 28 height 11
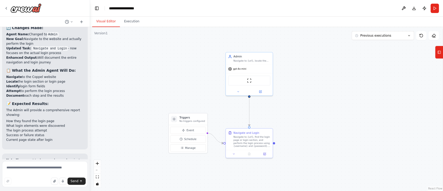
click at [283, 62] on div ".deletable-edge-delete-btn { width: 20px; height: 20px; border: 0px solid #ffff…" at bounding box center [266, 109] width 353 height 164
click at [392, 37] on button "Previous executions" at bounding box center [383, 35] width 62 height 9
click at [365, 43] on div "1h 28m ago" at bounding box center [386, 45] width 52 height 4
click at [343, 41] on div ".deletable-edge-delete-btn { width: 20px; height: 20px; border: 0px solid #ffff…" at bounding box center [266, 109] width 353 height 164
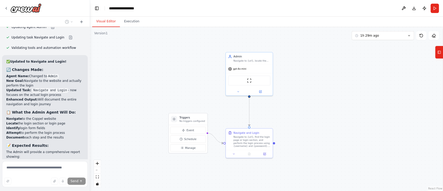
scroll to position [2621, 0]
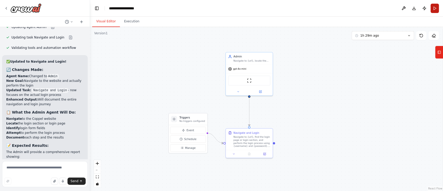
click at [433, 11] on button "Run" at bounding box center [435, 8] width 8 height 9
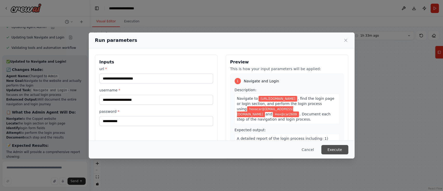
click at [330, 150] on button "Execute" at bounding box center [334, 149] width 27 height 9
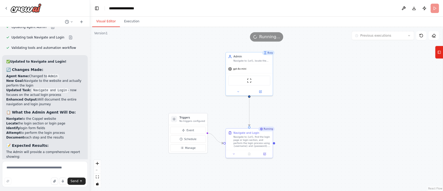
click at [105, 17] on button "Visual Editor" at bounding box center [106, 21] width 28 height 11
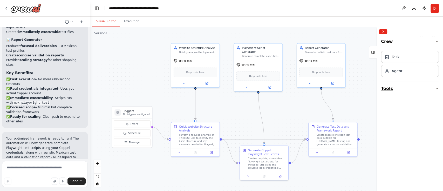
click at [408, 87] on button "Tools" at bounding box center [410, 88] width 58 height 15
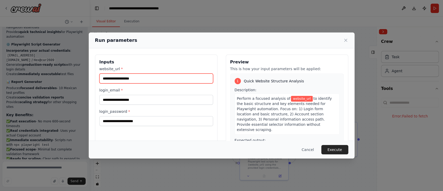
click at [151, 79] on input "website_url *" at bounding box center [156, 78] width 114 height 10
type input "**********"
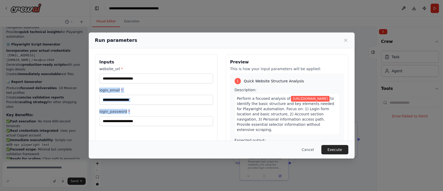
drag, startPoint x: 145, startPoint y: 106, endPoint x: 142, endPoint y: 101, distance: 6.0
click at [142, 101] on div "**********" at bounding box center [156, 96] width 114 height 60
click at [142, 101] on input "login_email *" at bounding box center [156, 100] width 114 height 10
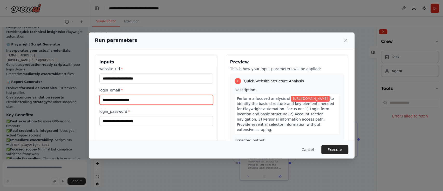
click at [150, 102] on input "login_email *" at bounding box center [156, 100] width 114 height 10
type input "**********"
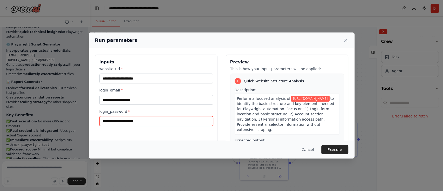
click at [143, 121] on input "login_password *" at bounding box center [156, 121] width 114 height 10
type input "**********"
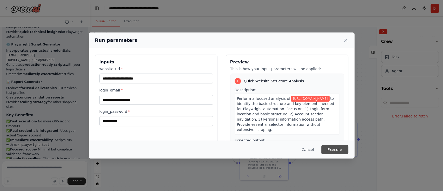
click at [339, 145] on button "Execute" at bounding box center [334, 149] width 27 height 9
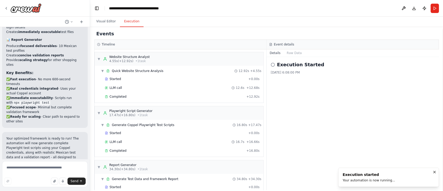
scroll to position [26, 0]
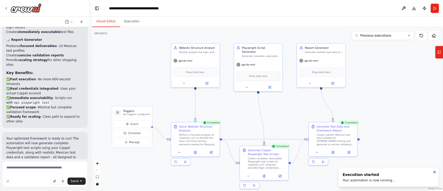
click at [104, 24] on button "Visual Editor" at bounding box center [106, 21] width 28 height 11
click at [197, 152] on button at bounding box center [195, 151] width 17 height 5
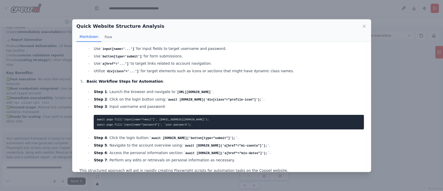
scroll to position [0, 0]
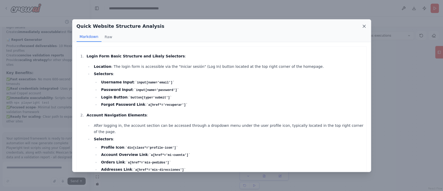
click at [364, 26] on icon at bounding box center [364, 26] width 3 height 3
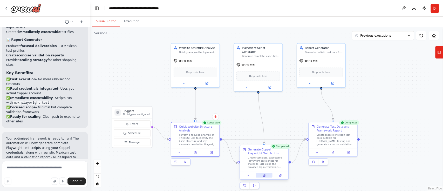
click at [264, 175] on icon at bounding box center [264, 175] width 1 height 0
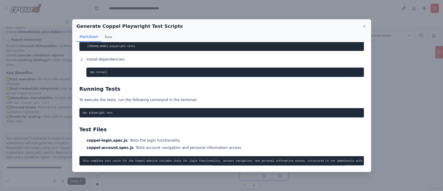
scroll to position [568, 0]
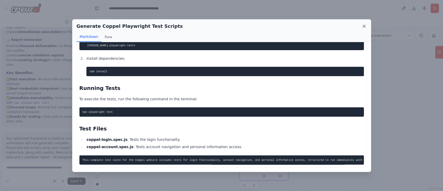
click at [364, 25] on icon at bounding box center [364, 26] width 5 height 5
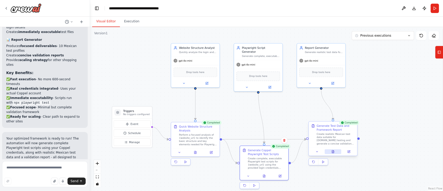
click at [333, 152] on icon at bounding box center [333, 151] width 2 height 3
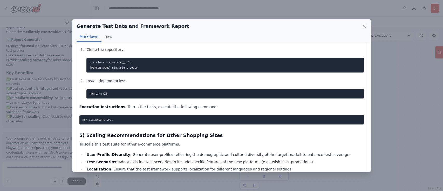
scroll to position [758, 0]
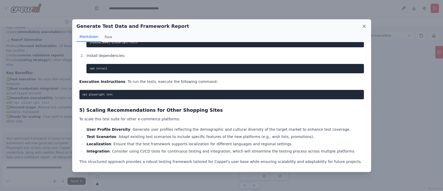
click at [364, 27] on icon at bounding box center [364, 26] width 5 height 5
